Goal: Complete application form

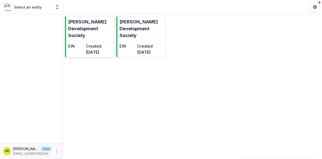
click at [100, 49] on dd "[DATE]" at bounding box center [94, 52] width 16 height 6
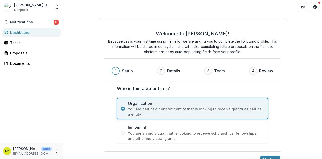
scroll to position [14, 0]
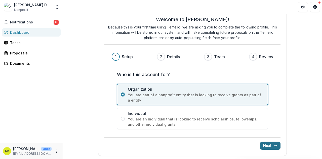
click at [270, 144] on button "Next" at bounding box center [270, 145] width 20 height 8
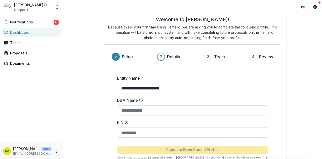
scroll to position [48, 0]
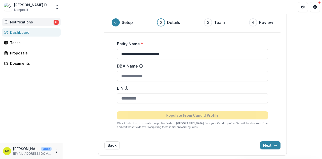
click at [56, 23] on span "6" at bounding box center [56, 22] width 5 height 5
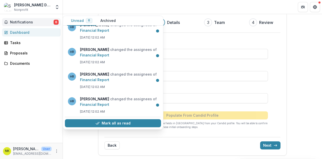
scroll to position [59, 0]
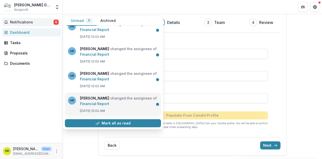
click at [108, 106] on link "Financial Report" at bounding box center [94, 103] width 29 height 4
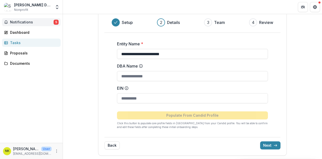
click at [55, 20] on span "5" at bounding box center [56, 22] width 5 height 5
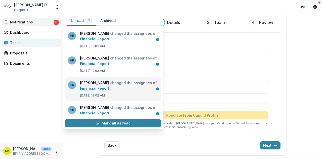
click at [109, 86] on link "Financial Report" at bounding box center [94, 88] width 29 height 4
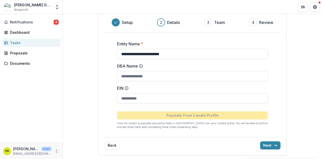
click at [57, 152] on icon "More" at bounding box center [57, 151] width 4 height 4
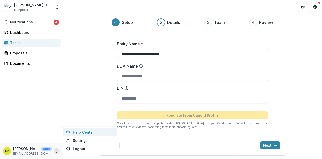
click at [77, 133] on link "Help Center" at bounding box center [90, 132] width 54 height 8
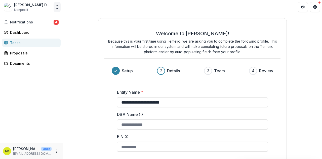
click at [57, 8] on icon "Open entity switcher" at bounding box center [57, 7] width 5 height 5
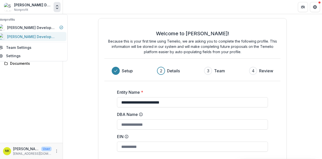
click at [45, 35] on div "[PERSON_NAME] Development Society" at bounding box center [32, 36] width 50 height 5
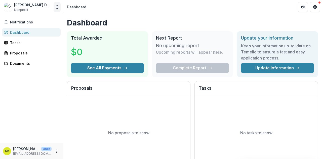
click at [56, 6] on icon "Open entity switcher" at bounding box center [57, 7] width 5 height 5
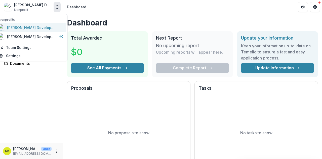
click at [46, 29] on div "[PERSON_NAME] Development Society" at bounding box center [32, 27] width 50 height 5
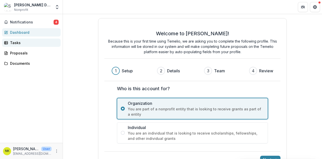
click at [22, 43] on div "Tasks" at bounding box center [33, 42] width 47 height 5
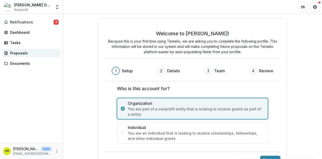
click at [20, 53] on div "Proposals" at bounding box center [33, 52] width 47 height 5
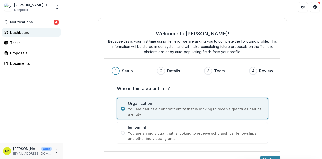
click at [22, 33] on div "Dashboard" at bounding box center [33, 32] width 47 height 5
click at [22, 62] on div "Documents" at bounding box center [33, 63] width 47 height 5
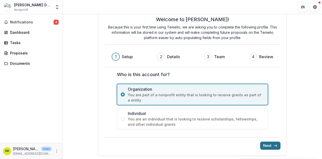
click at [269, 145] on button "Next" at bounding box center [270, 145] width 20 height 8
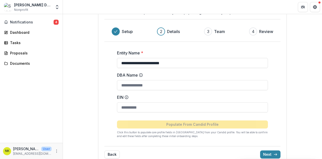
scroll to position [0, 0]
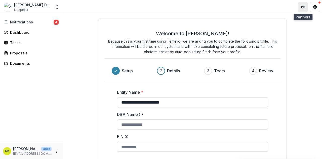
click at [303, 8] on icon "Partners" at bounding box center [302, 8] width 2 height 2
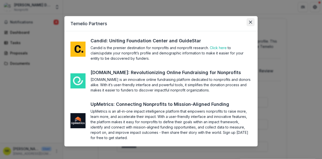
click at [250, 22] on icon "Close" at bounding box center [250, 22] width 3 height 3
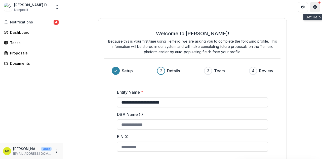
click at [314, 5] on icon "Get Help" at bounding box center [315, 7] width 4 height 4
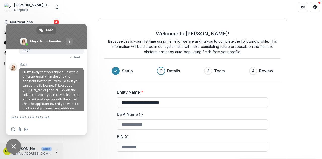
scroll to position [63, 0]
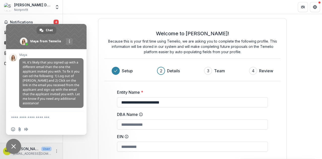
click at [58, 120] on textarea "Compose your message..." at bounding box center [41, 117] width 60 height 13
type textarea "**********"
click at [78, 117] on span "Send" at bounding box center [78, 117] width 4 height 4
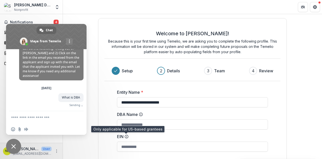
scroll to position [84, 0]
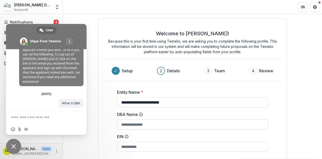
click at [124, 124] on input "DBA Name" at bounding box center [192, 124] width 151 height 10
type input "**********"
click at [296, 124] on div "**********" at bounding box center [192, 111] width 259 height 194
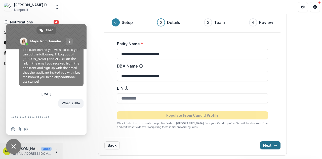
click at [270, 145] on button "Next" at bounding box center [270, 145] width 20 height 8
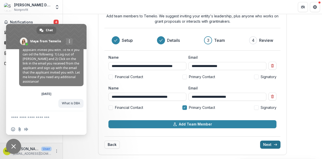
scroll to position [24, 0]
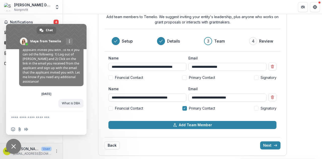
click at [71, 33] on span at bounding box center [46, 36] width 80 height 25
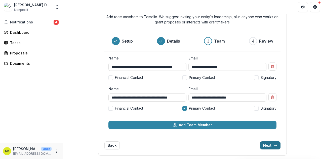
click at [269, 145] on button "Next" at bounding box center [270, 145] width 20 height 8
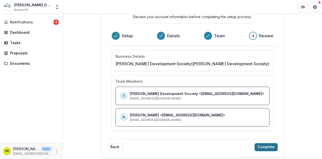
click at [269, 145] on button "Complete" at bounding box center [265, 147] width 23 height 8
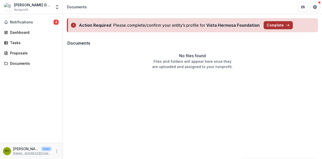
click at [282, 24] on button "Complete" at bounding box center [278, 25] width 29 height 8
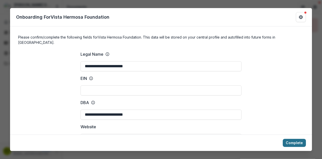
click at [295, 144] on button "Complete" at bounding box center [294, 143] width 23 height 8
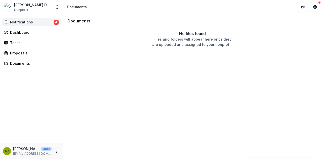
click at [30, 22] on span "Notifications" at bounding box center [31, 22] width 43 height 4
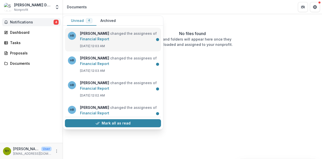
click at [80, 37] on link "Financial Report" at bounding box center [94, 39] width 29 height 4
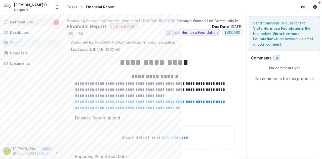
click at [21, 22] on span "Notifications" at bounding box center [31, 22] width 43 height 4
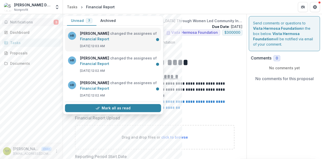
click at [103, 39] on link "Financial Report" at bounding box center [94, 39] width 29 height 4
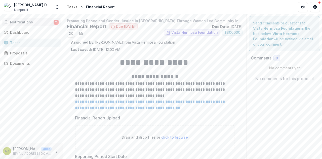
click at [57, 22] on span "2" at bounding box center [56, 22] width 5 height 5
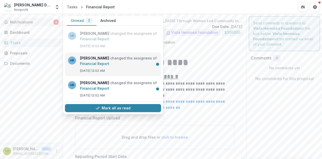
click at [104, 64] on link "Financial Report" at bounding box center [94, 63] width 29 height 4
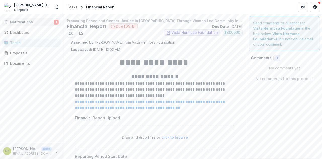
click at [28, 21] on span "Notifications" at bounding box center [31, 22] width 43 height 4
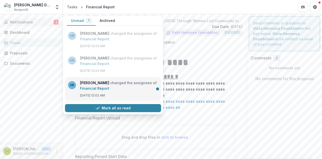
click at [94, 86] on link "Financial Report" at bounding box center [94, 88] width 29 height 4
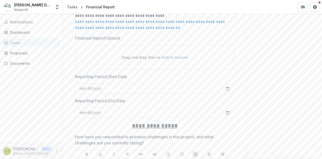
scroll to position [80, 0]
click at [226, 88] on input "**********" at bounding box center [154, 88] width 159 height 10
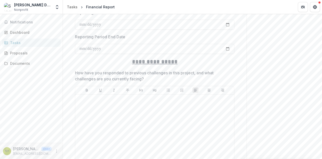
scroll to position [144, 0]
click at [124, 100] on p at bounding box center [154, 99] width 155 height 6
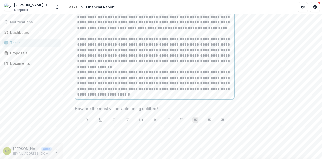
scroll to position [308, 0]
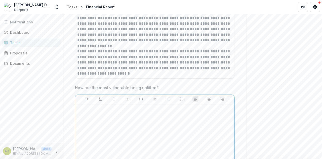
click at [142, 112] on div at bounding box center [154, 142] width 155 height 75
click at [121, 111] on div at bounding box center [154, 142] width 155 height 75
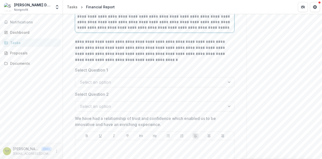
scroll to position [515, 0]
click at [227, 80] on div at bounding box center [229, 82] width 9 height 10
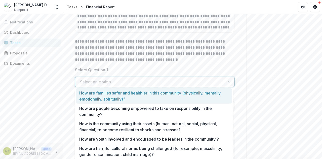
click at [229, 81] on div at bounding box center [229, 82] width 9 height 10
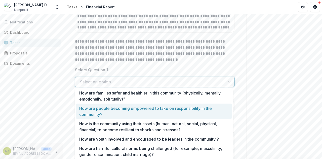
click at [191, 111] on div "How are people becoming empowered to take on responsibility in the community?" at bounding box center [154, 110] width 156 height 15
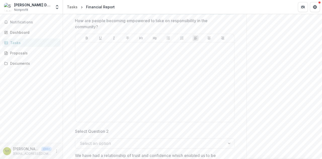
scroll to position [589, 0]
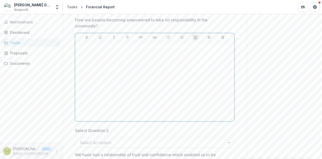
click at [134, 50] on div at bounding box center [154, 80] width 155 height 75
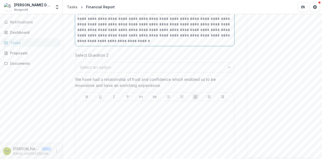
scroll to position [728, 0]
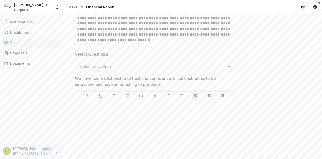
click at [227, 64] on div at bounding box center [229, 66] width 9 height 10
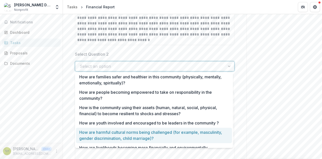
click at [191, 135] on div "How are harmful cultural norms being challenged (for example, masculinity, gend…" at bounding box center [154, 134] width 156 height 15
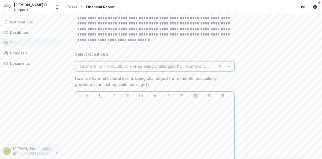
click at [149, 104] on p at bounding box center [154, 105] width 155 height 6
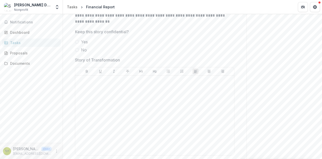
scroll to position [1118, 0]
click at [142, 90] on div at bounding box center [154, 114] width 155 height 75
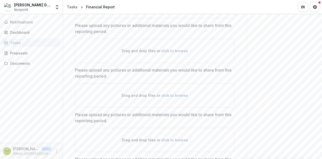
scroll to position [1670, 0]
